Goal: Task Accomplishment & Management: Use online tool/utility

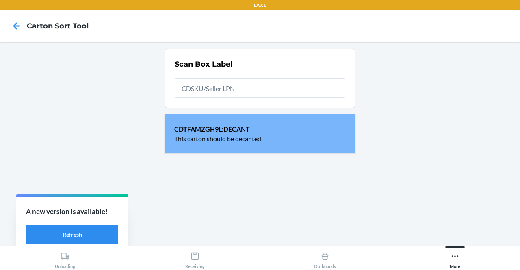
click at [329, 80] on input "text" at bounding box center [260, 87] width 170 height 19
click at [330, 82] on input "text" at bounding box center [260, 87] width 170 height 19
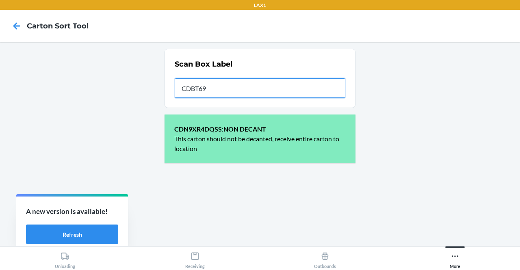
type input "CDBT69N"
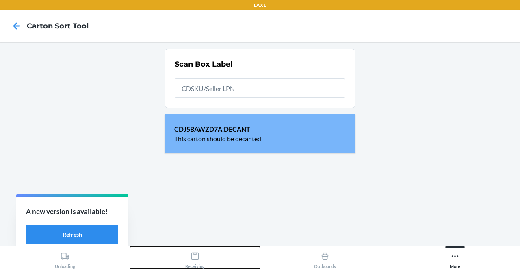
click at [201, 255] on div "Receiving" at bounding box center [194, 258] width 19 height 20
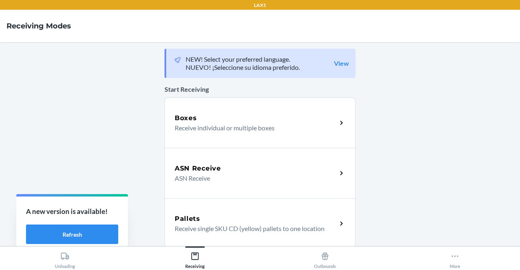
click at [229, 130] on p "Receive individual or multiple boxes" at bounding box center [252, 128] width 155 height 10
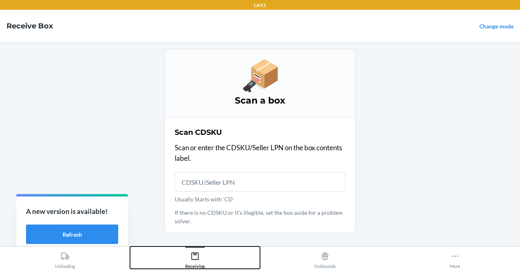
click at [200, 250] on div "Receiving" at bounding box center [194, 258] width 19 height 20
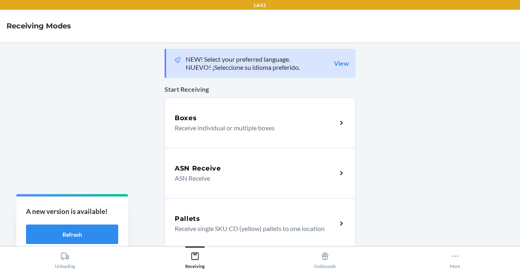
click at [235, 141] on div "Boxes Receive individual or multiple boxes" at bounding box center [259, 122] width 191 height 50
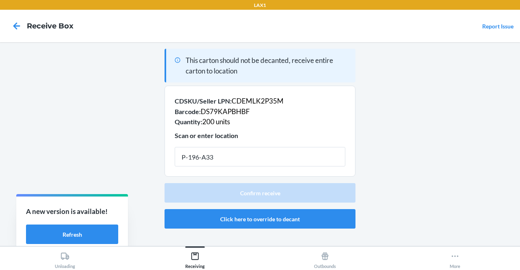
type input "P-196-A33"
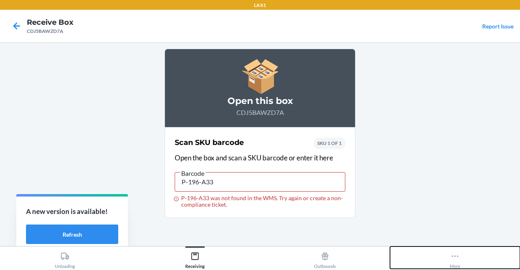
click at [449, 251] on button "More" at bounding box center [455, 257] width 130 height 22
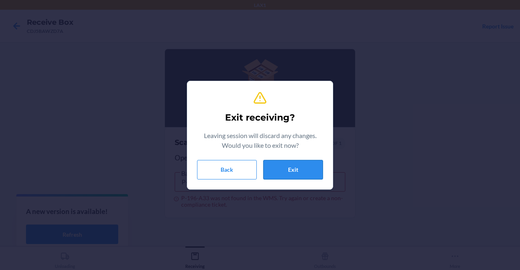
click at [293, 170] on button "Exit" at bounding box center [293, 169] width 60 height 19
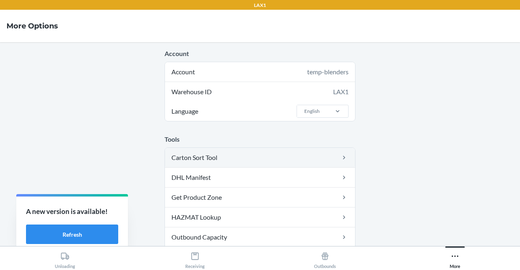
click at [239, 160] on link "Carton Sort Tool" at bounding box center [260, 157] width 190 height 19
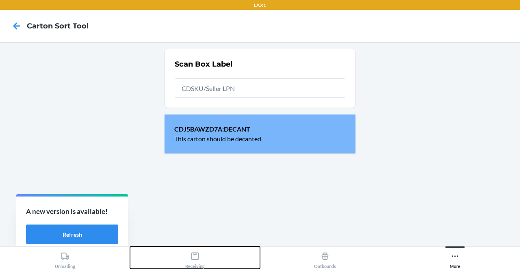
click at [192, 258] on icon at bounding box center [194, 256] width 9 height 9
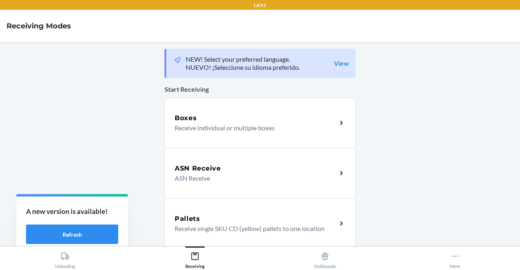
click at [222, 128] on p "Receive individual or multiple boxes" at bounding box center [252, 128] width 155 height 10
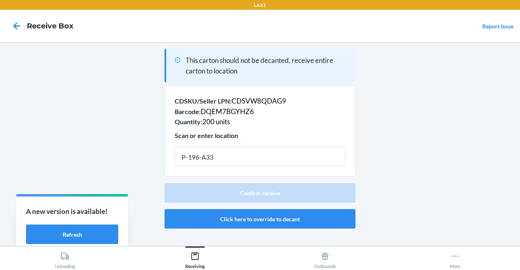
type input "P-196-A33"
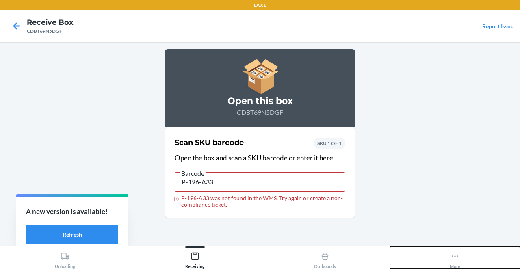
click at [459, 250] on div "More" at bounding box center [454, 258] width 11 height 20
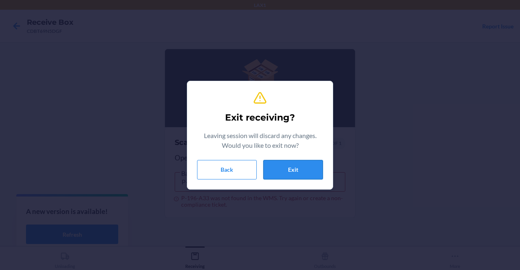
click at [292, 173] on button "Exit" at bounding box center [293, 169] width 60 height 19
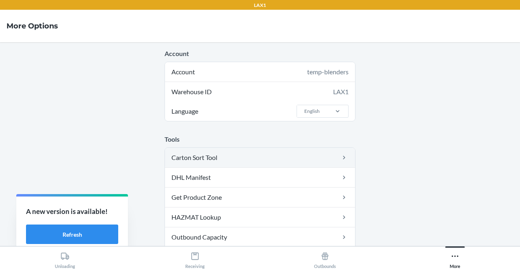
click at [231, 158] on link "Carton Sort Tool" at bounding box center [260, 157] width 190 height 19
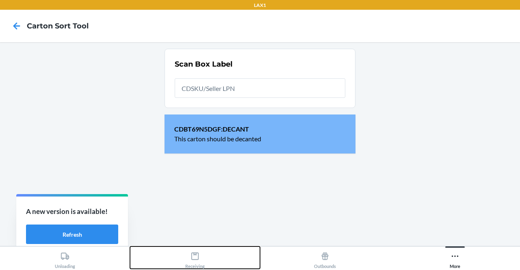
click at [201, 256] on div "Receiving" at bounding box center [194, 258] width 19 height 20
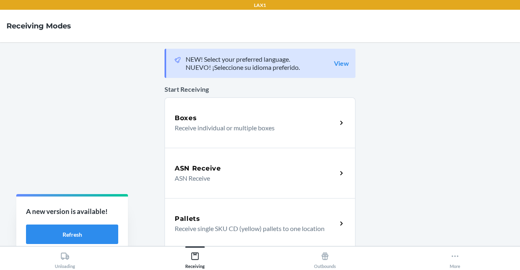
click at [223, 134] on div "Boxes Receive individual or multiple boxes" at bounding box center [259, 122] width 191 height 50
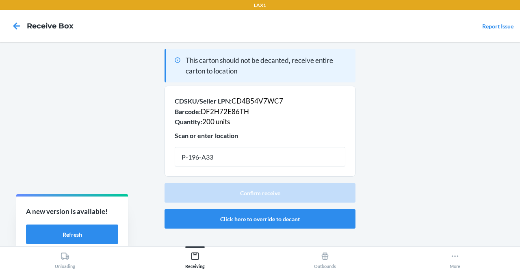
type input "P-196-A33"
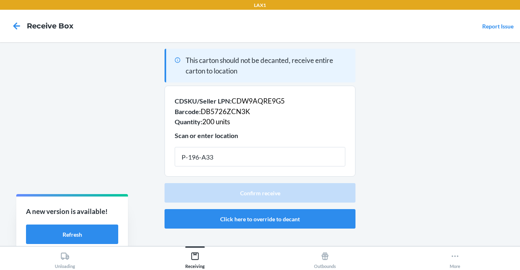
type input "P-196-A33"
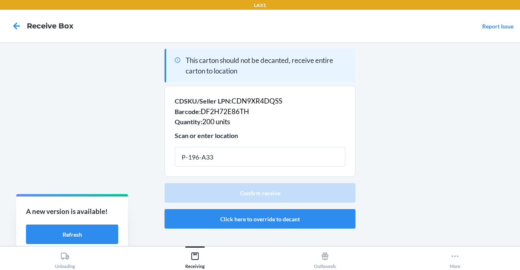
type input "P-196-A33"
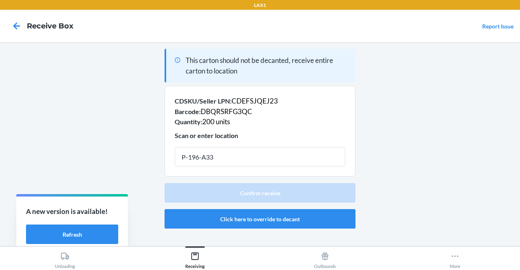
type input "P-196-A33"
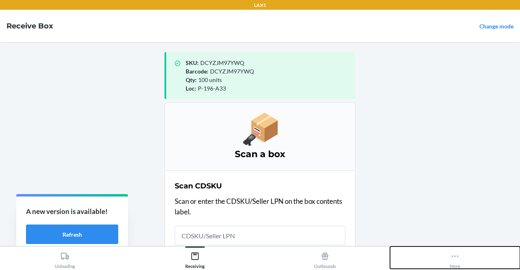
click at [451, 260] on icon at bounding box center [454, 256] width 9 height 9
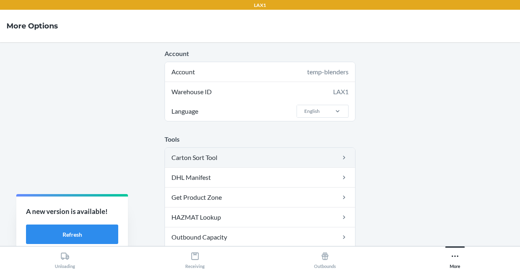
click at [292, 154] on link "Carton Sort Tool" at bounding box center [260, 157] width 190 height 19
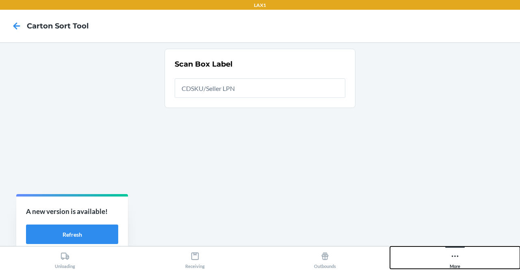
click at [448, 259] on button "More" at bounding box center [455, 257] width 130 height 22
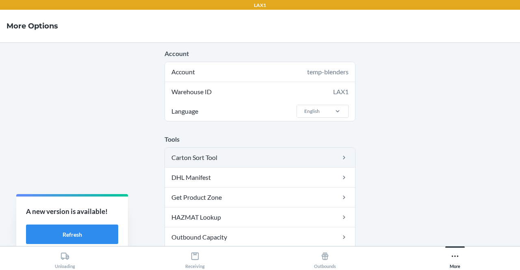
click at [306, 161] on link "Carton Sort Tool" at bounding box center [260, 157] width 190 height 19
